Goal: Navigation & Orientation: Find specific page/section

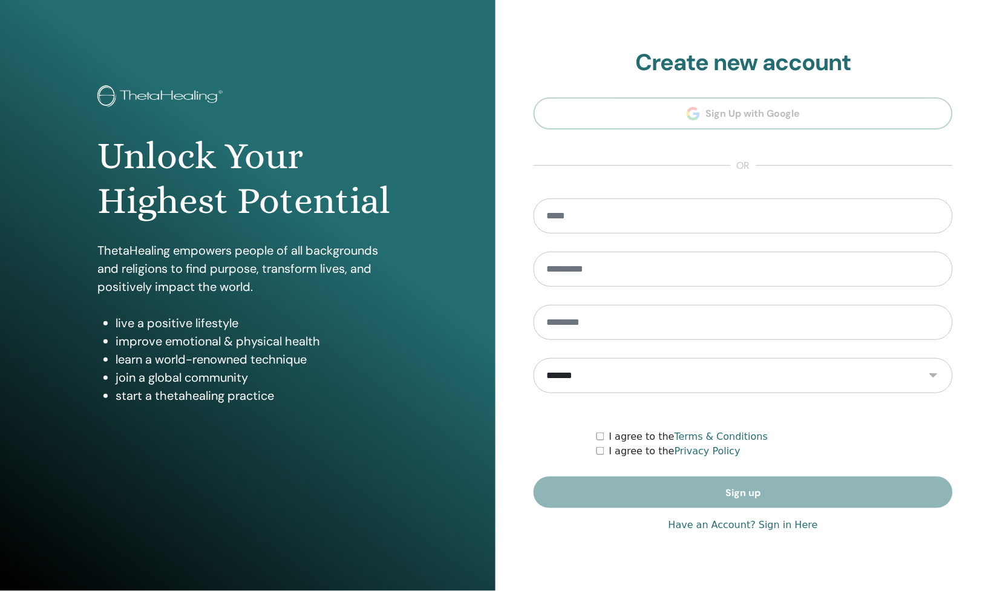
click at [739, 533] on div "**********" at bounding box center [743, 295] width 419 height 493
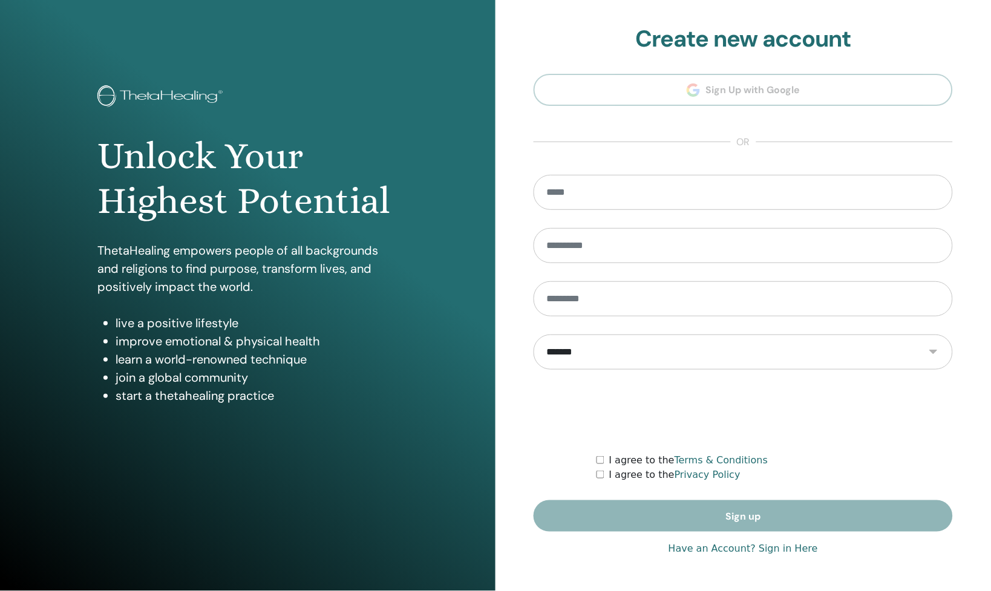
click at [735, 524] on form "**********" at bounding box center [743, 353] width 419 height 357
click at [742, 549] on link "Have an Account? Sign in Here" at bounding box center [743, 549] width 149 height 15
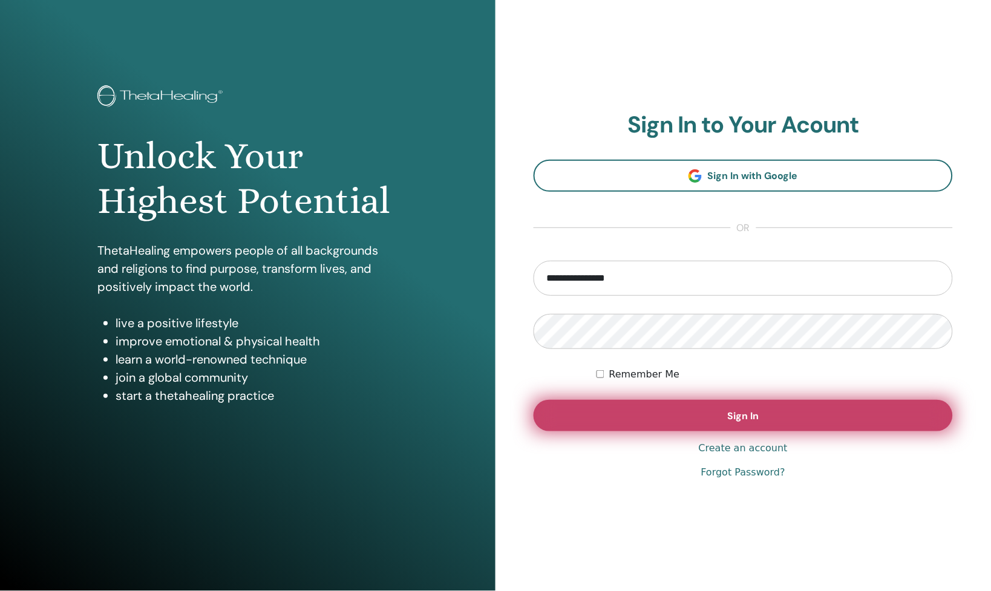
click at [691, 418] on button "Sign In" at bounding box center [743, 415] width 419 height 31
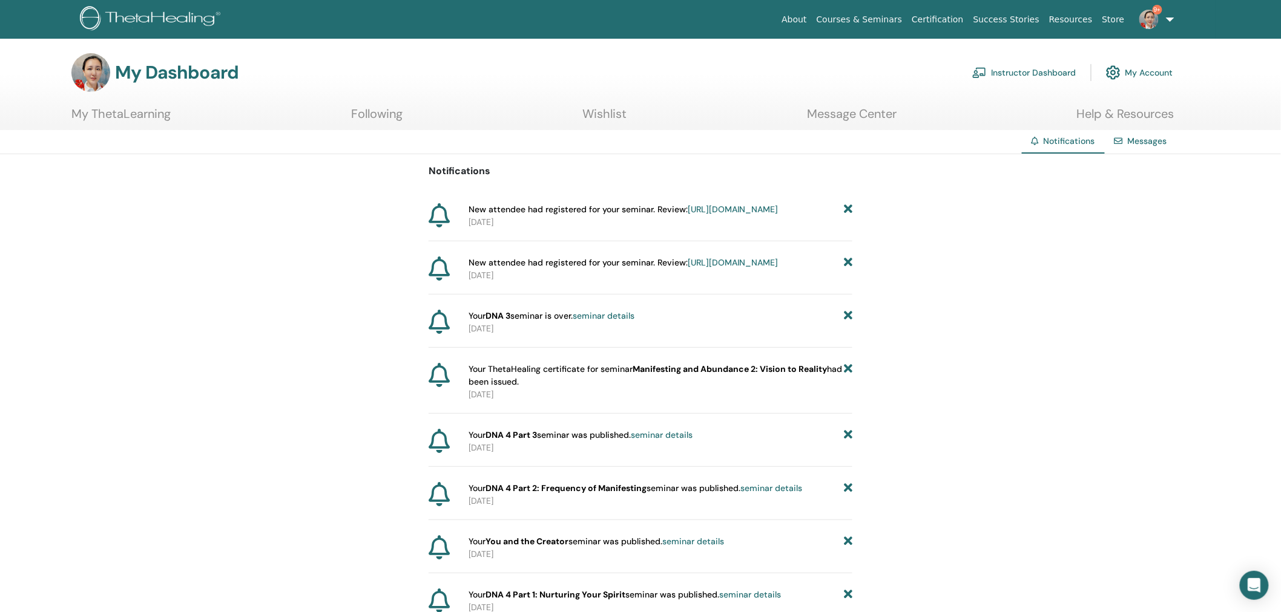
click at [1170, 21] on link "9+" at bounding box center [1154, 19] width 50 height 39
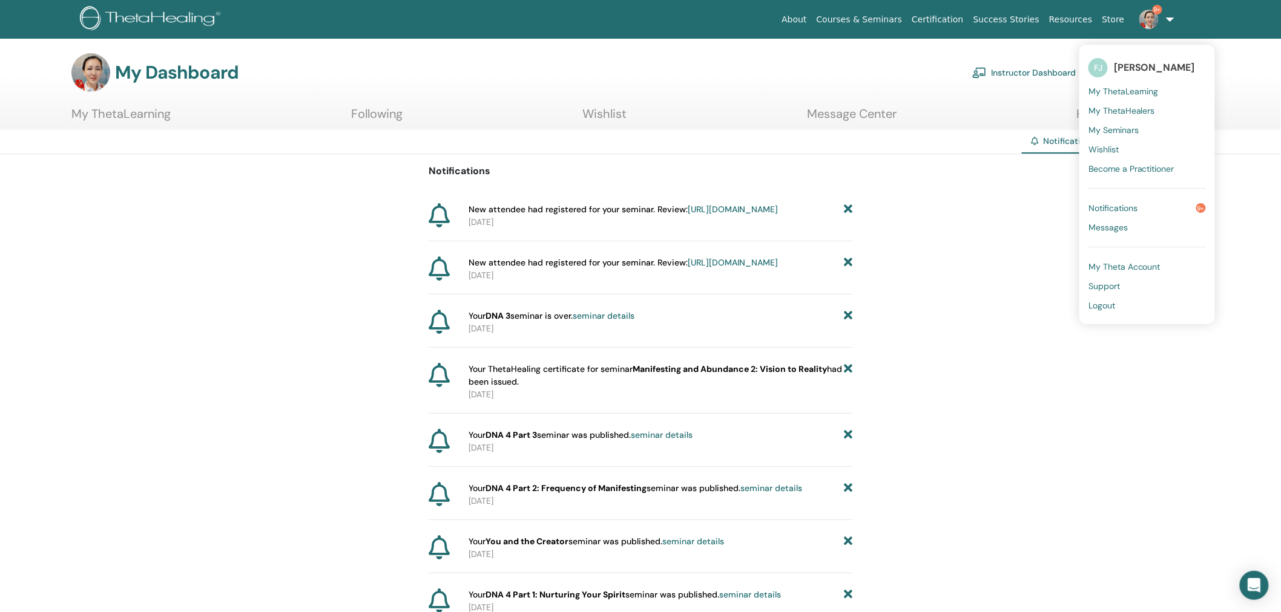
click at [1110, 208] on span "Notifications" at bounding box center [1112, 208] width 49 height 11
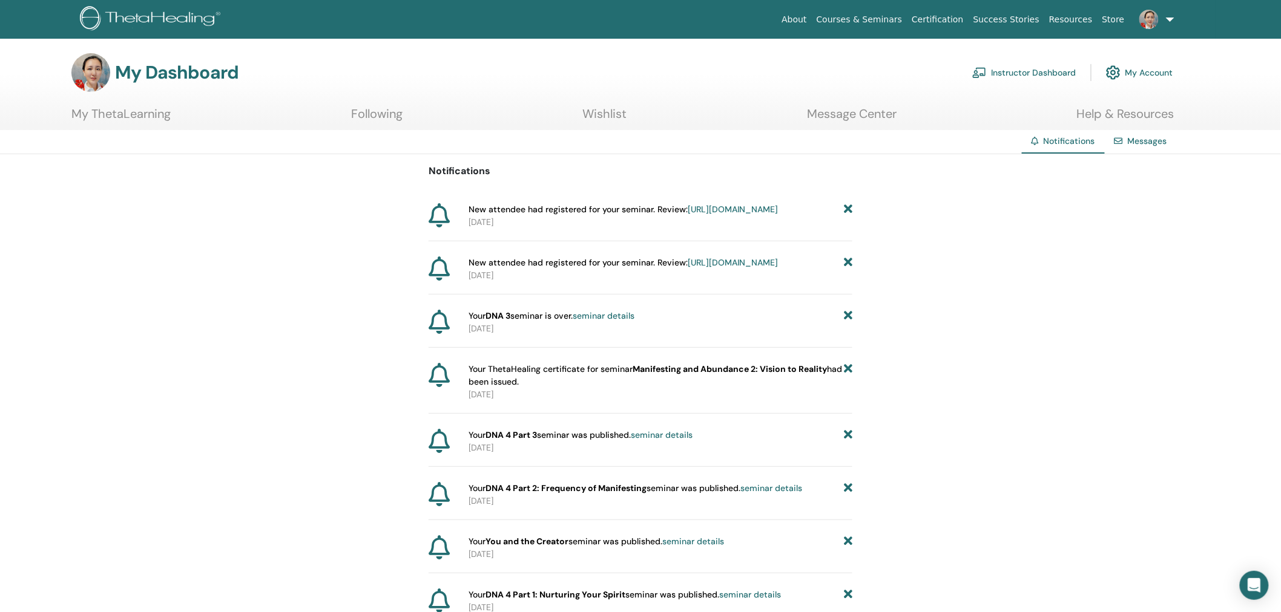
click at [649, 208] on span "New attendee had registered for your seminar. Review: https://member.thetaheali…" at bounding box center [622, 209] width 309 height 13
click at [1138, 140] on link "Messages" at bounding box center [1146, 141] width 39 height 11
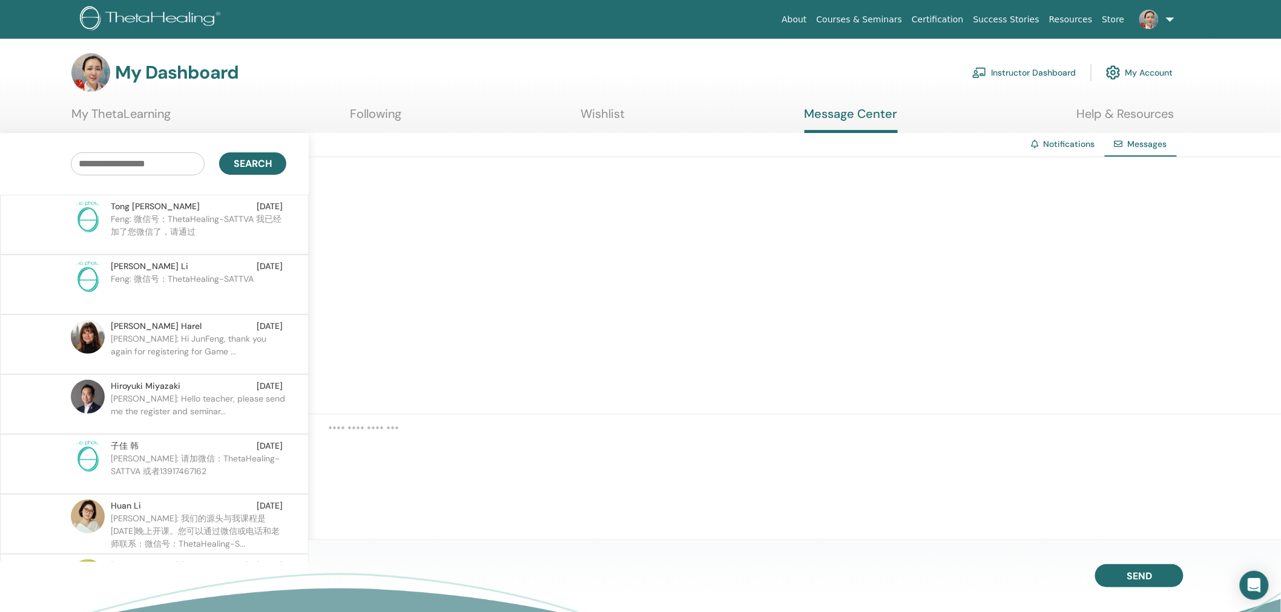
click at [1059, 142] on link "Notifications" at bounding box center [1068, 144] width 51 height 11
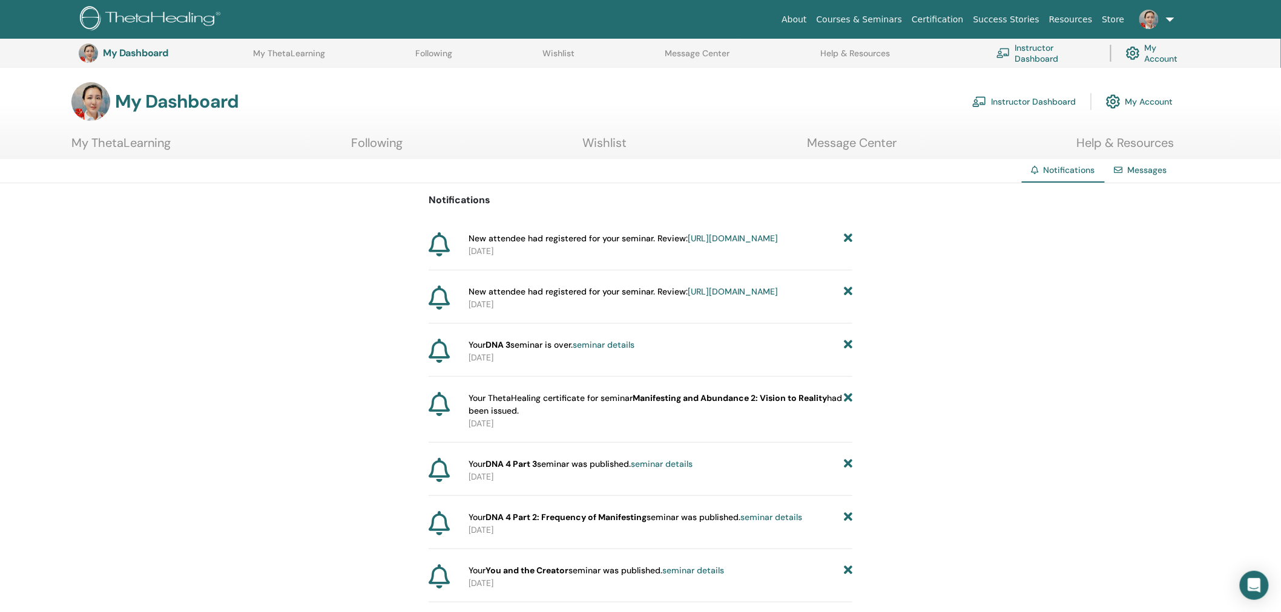
scroll to position [198, 0]
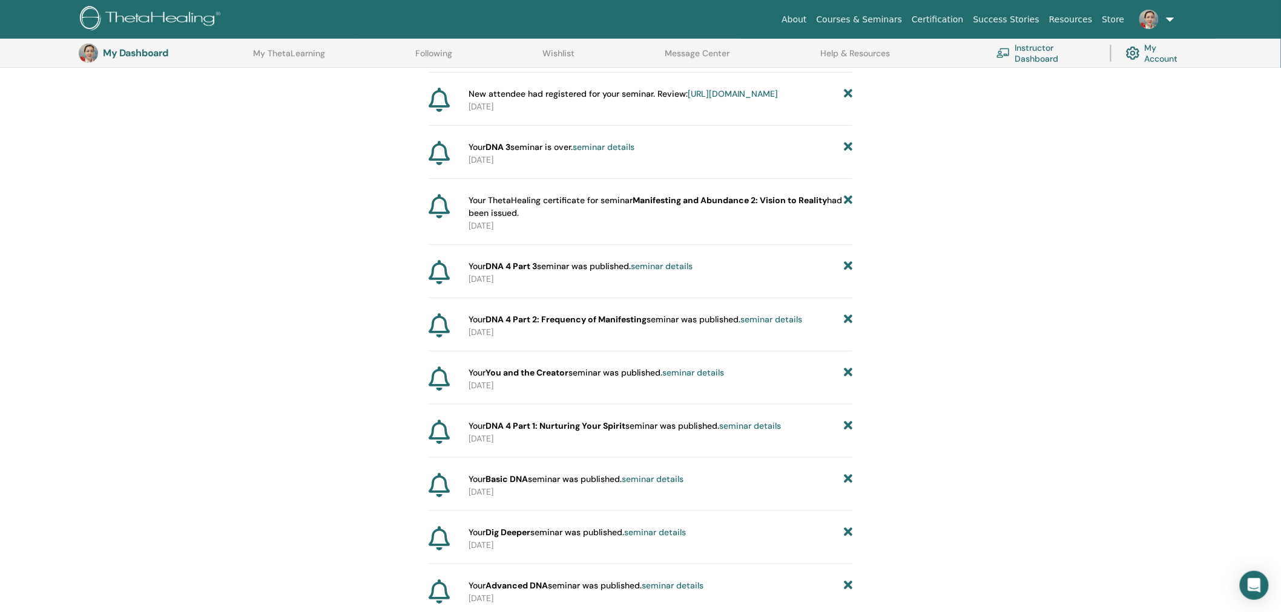
click at [652, 326] on span "Your DNA 4 Part 2: Frequency of Manifesting seminar was published. seminar deta…" at bounding box center [634, 319] width 333 height 13
click at [499, 325] on strong "DNA 4 Part 2: Frequency of Manifesting" at bounding box center [565, 319] width 161 height 11
click at [890, 16] on link "Courses & Seminars" at bounding box center [860, 19] width 96 height 22
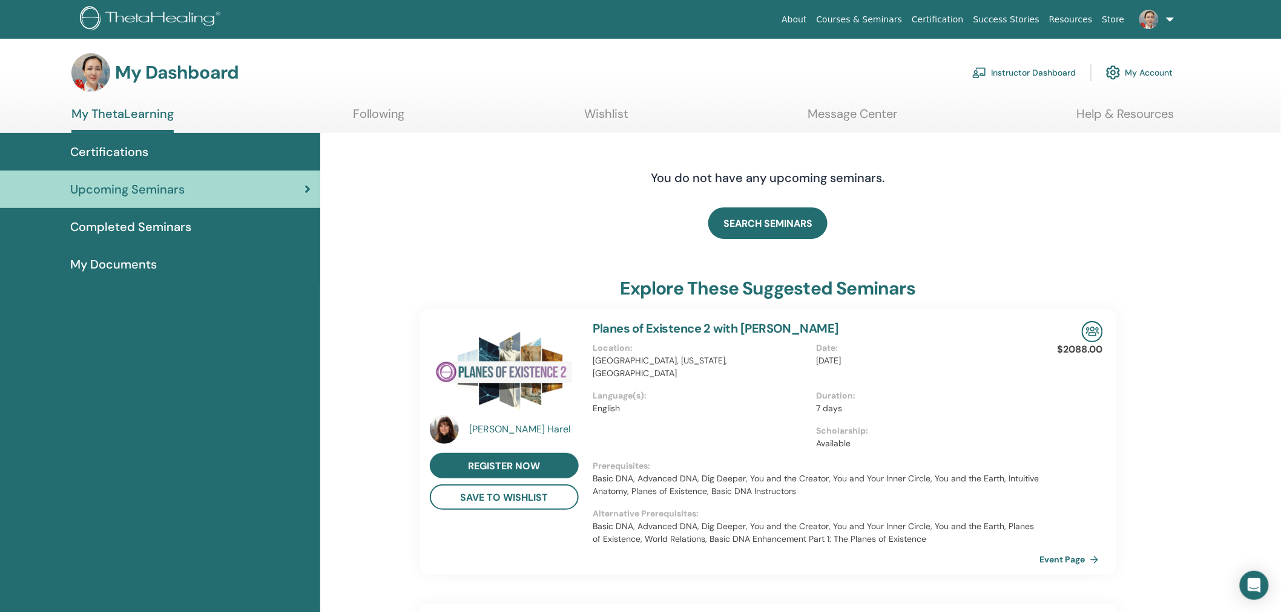
click at [1037, 74] on link "Instructor Dashboard" at bounding box center [1024, 72] width 104 height 27
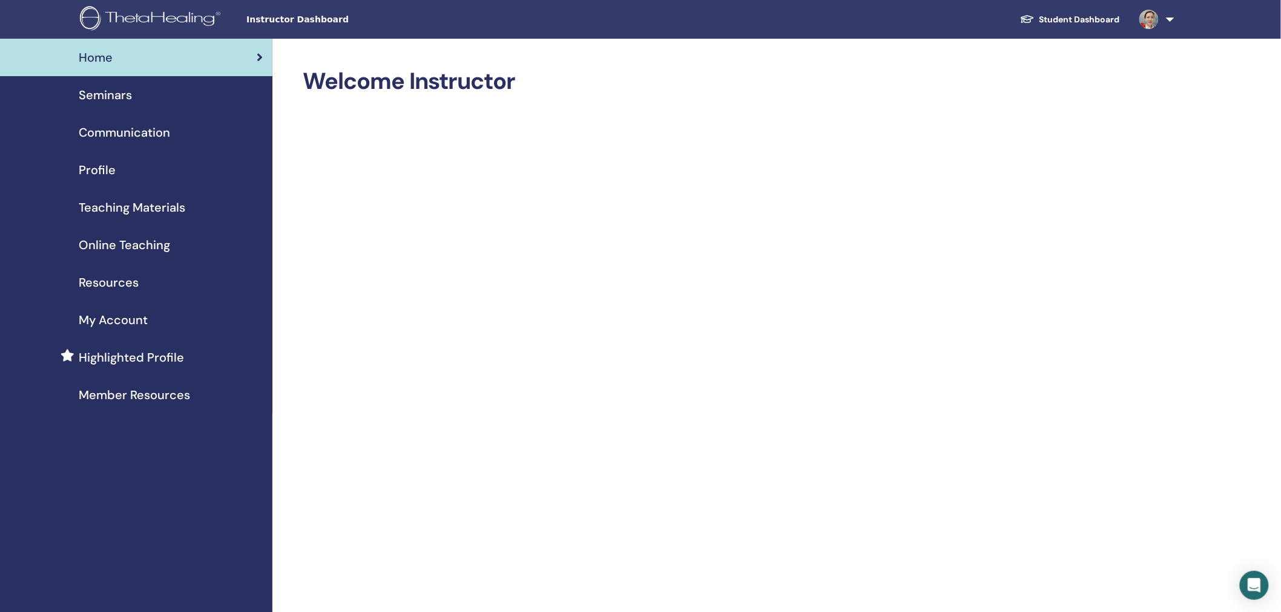
click at [124, 91] on span "Seminars" at bounding box center [105, 95] width 53 height 18
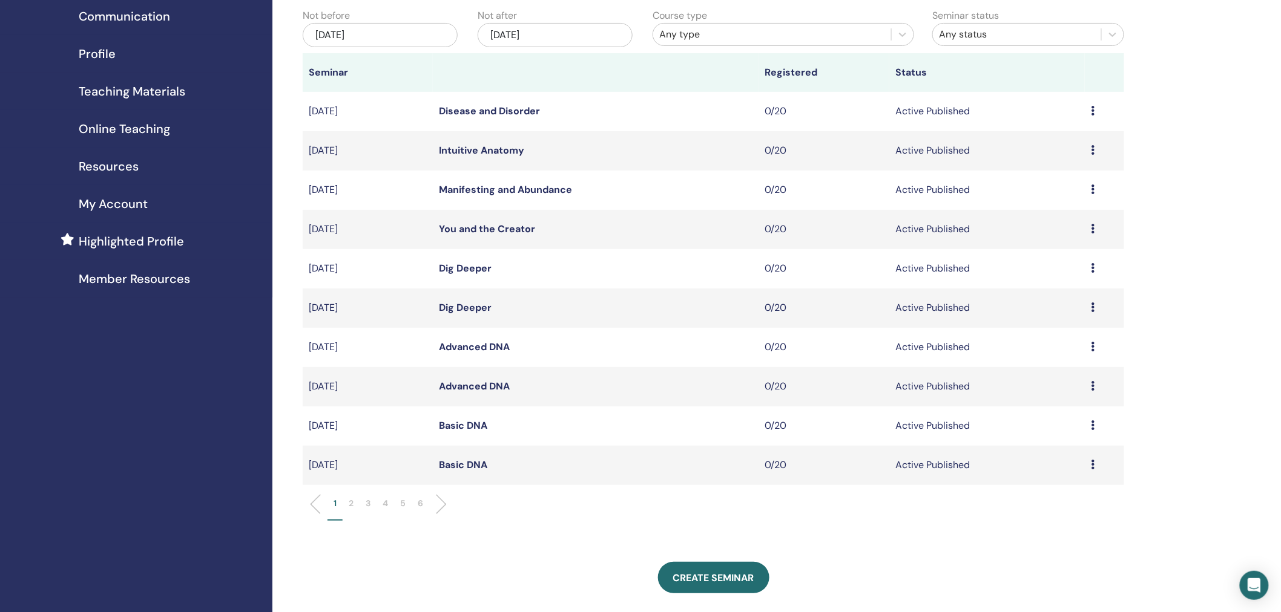
scroll to position [119, 0]
click at [354, 504] on li "2" at bounding box center [351, 507] width 17 height 24
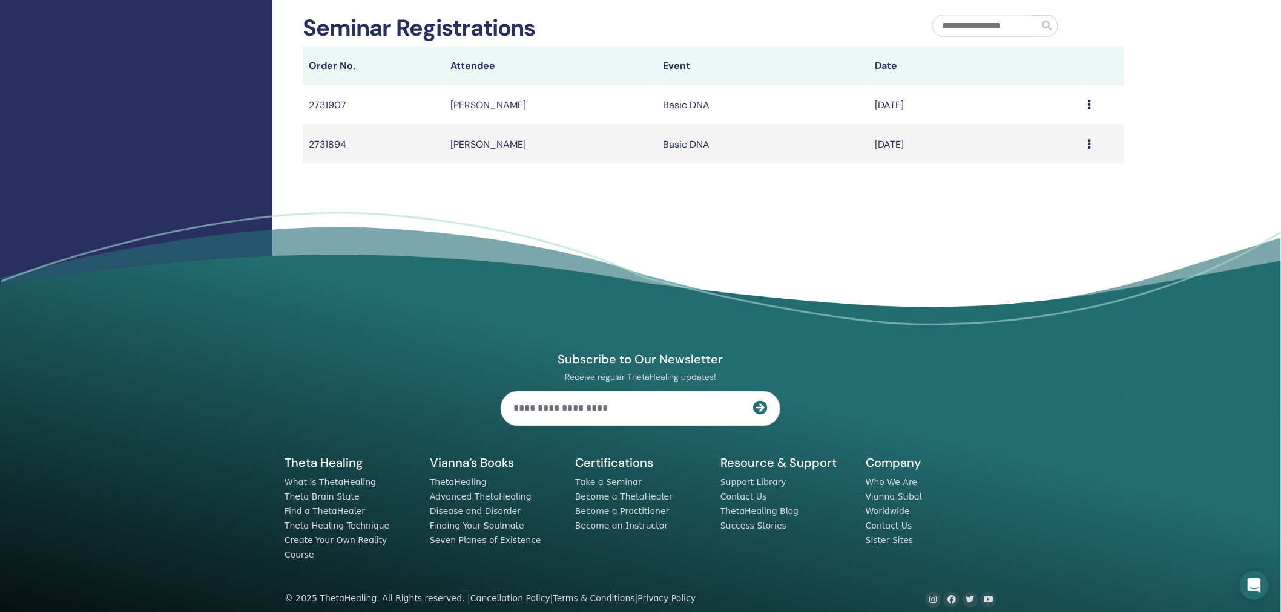
scroll to position [0, 0]
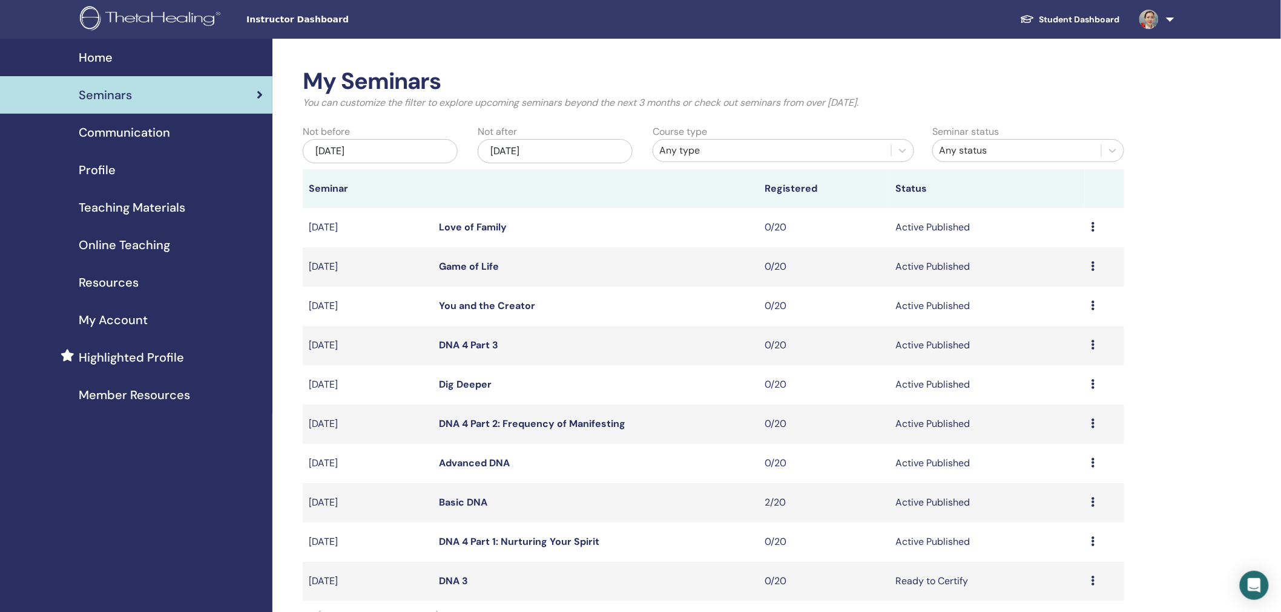
click at [114, 285] on span "Resources" at bounding box center [109, 283] width 60 height 18
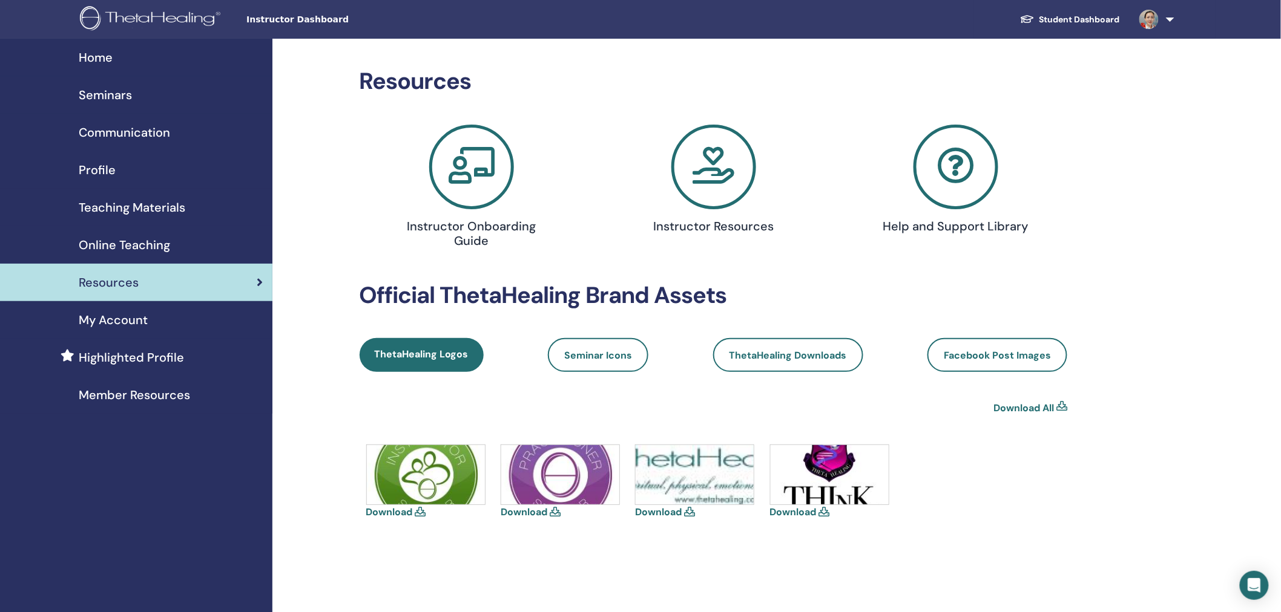
click at [1169, 16] on link at bounding box center [1154, 19] width 50 height 39
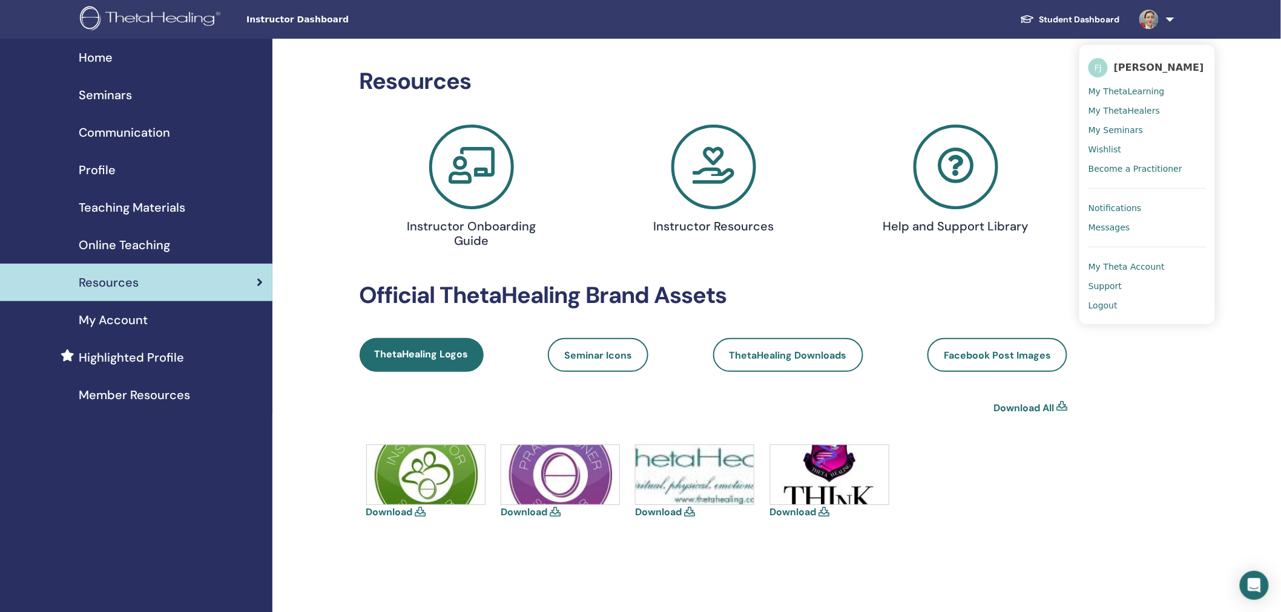
click at [521, 16] on div "Student Dashboard FJ Feng Jin My ThetaLearning My ThetaHealers My Seminars Wish…" at bounding box center [821, 19] width 787 height 39
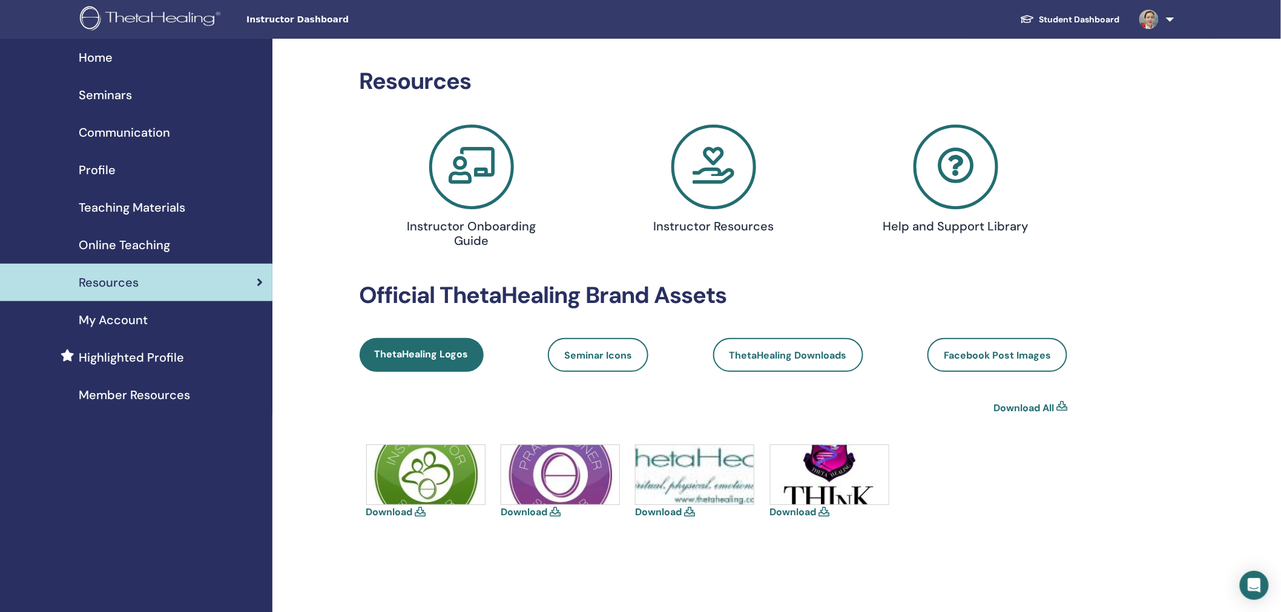
click at [97, 85] on link "Seminars" at bounding box center [136, 95] width 272 height 38
click at [97, 87] on span "Seminars" at bounding box center [105, 95] width 53 height 18
